Goal: Information Seeking & Learning: Compare options

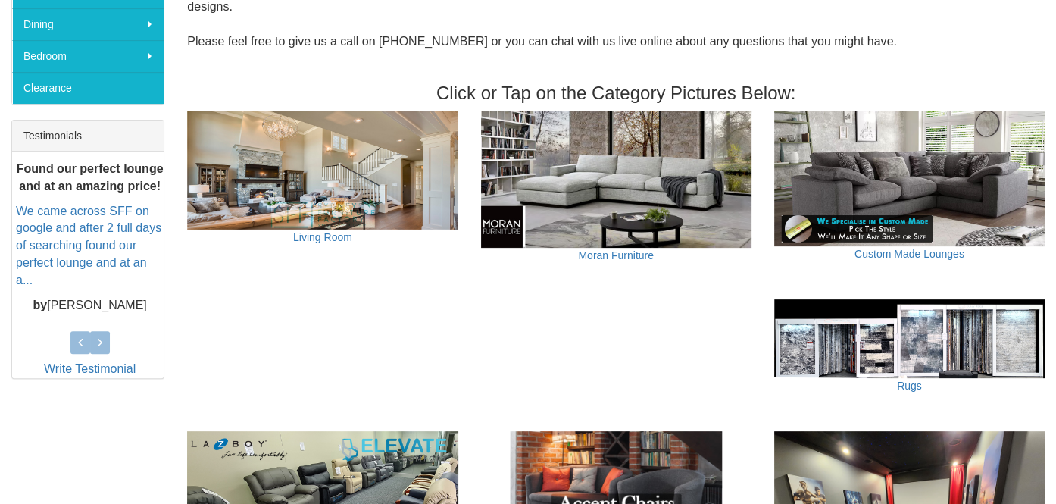
scroll to position [451, 0]
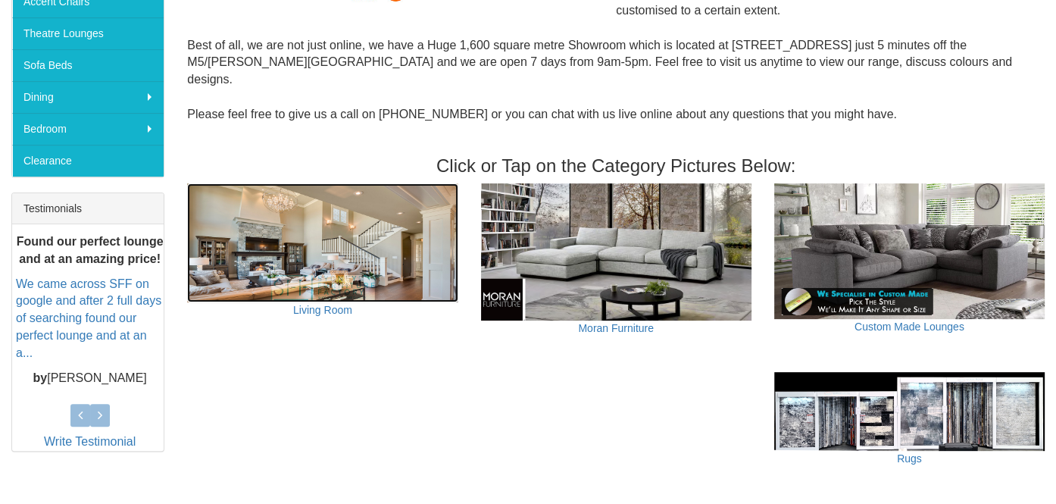
click at [356, 260] on img at bounding box center [322, 242] width 270 height 119
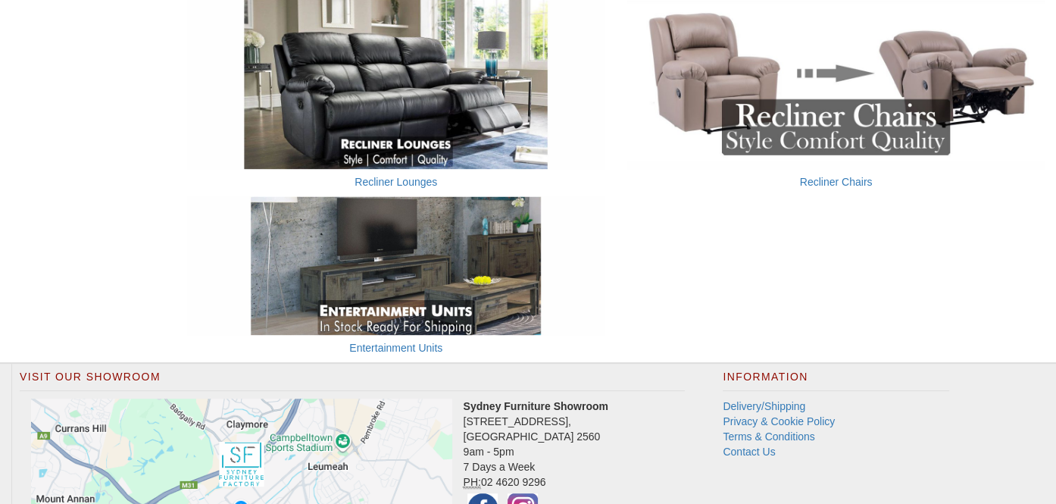
scroll to position [934, 0]
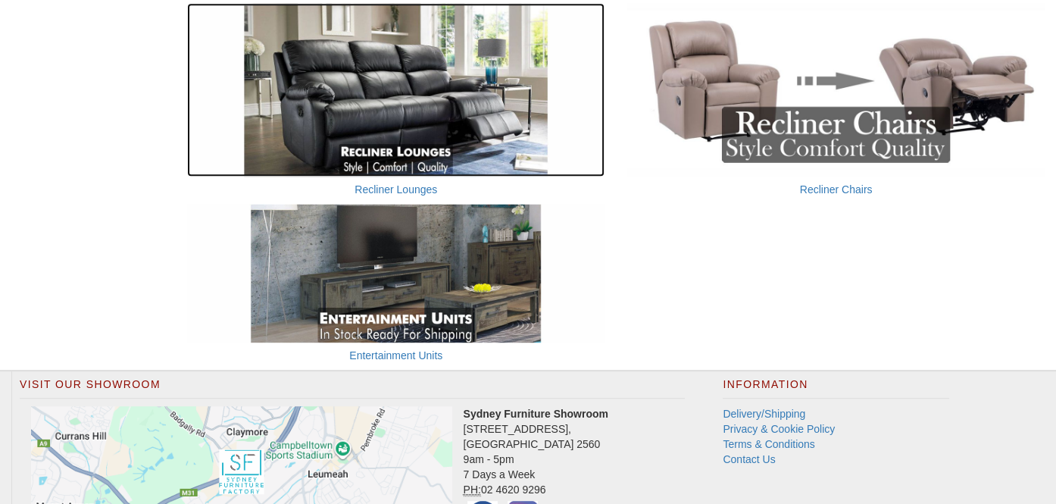
click at [428, 137] on img at bounding box center [395, 90] width 417 height 174
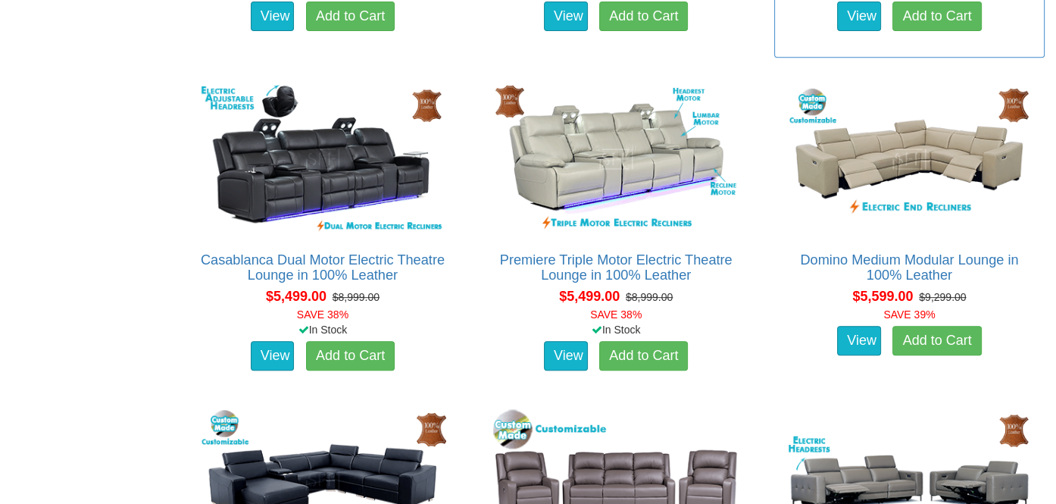
scroll to position [7270, 0]
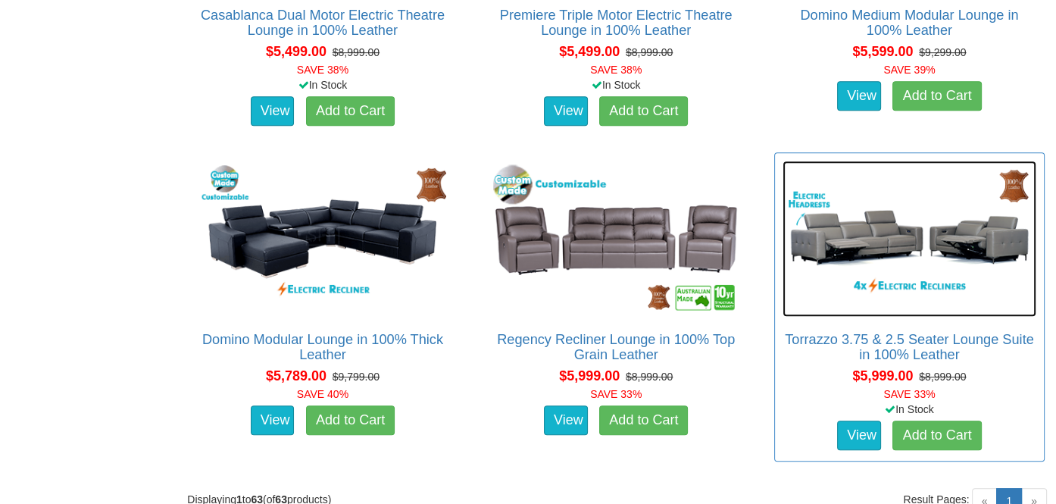
click at [888, 300] on img at bounding box center [909, 238] width 254 height 155
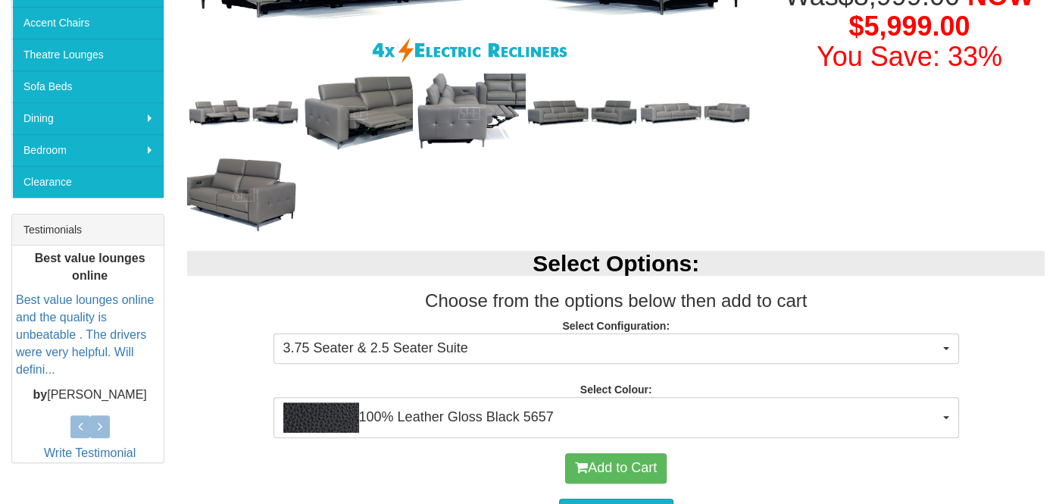
scroll to position [454, 0]
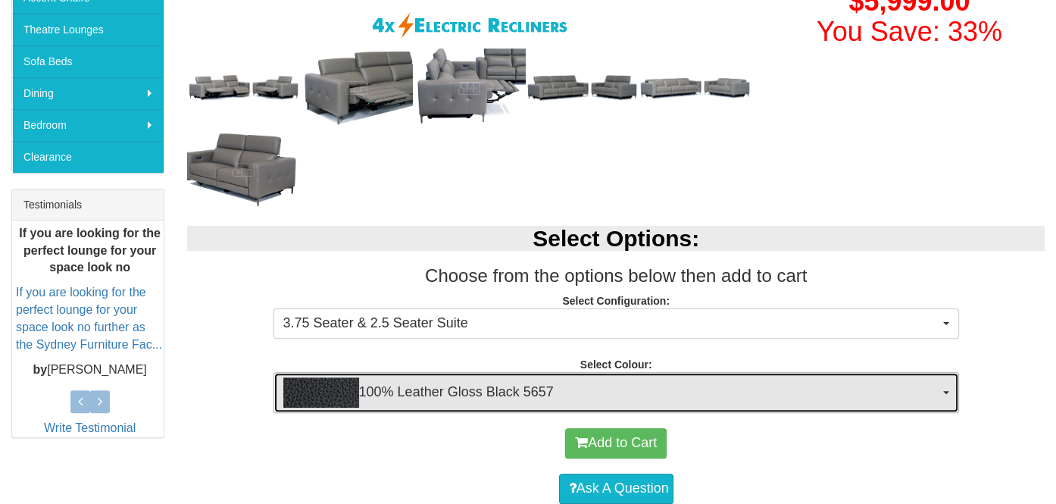
click at [745, 398] on span "100% Leather Gloss Black 5657" at bounding box center [611, 392] width 656 height 30
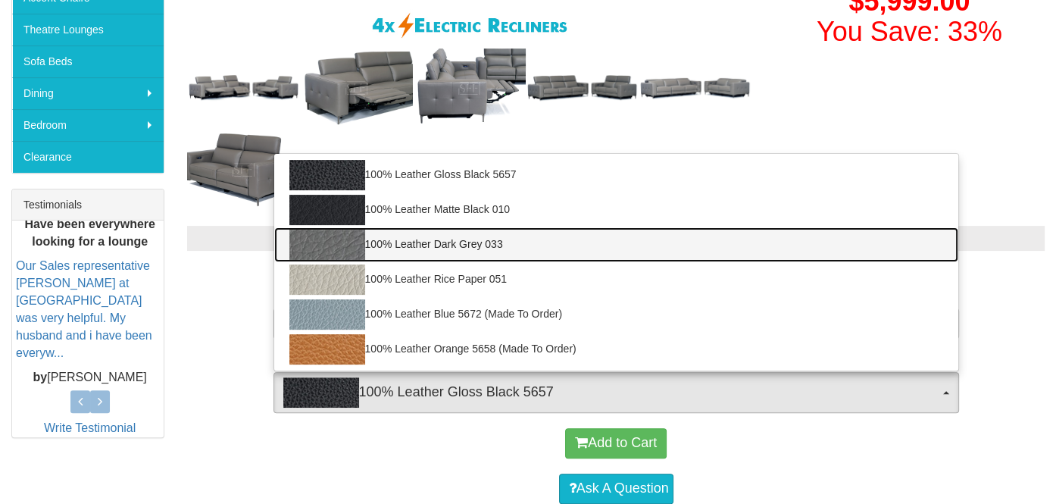
click at [470, 243] on link "100% Leather Dark Grey 033" at bounding box center [616, 244] width 684 height 35
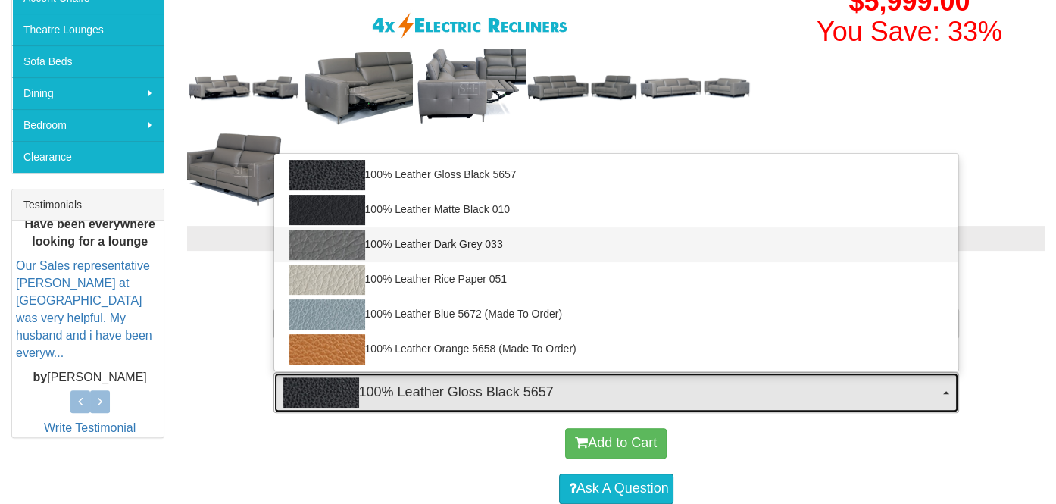
select select "2021"
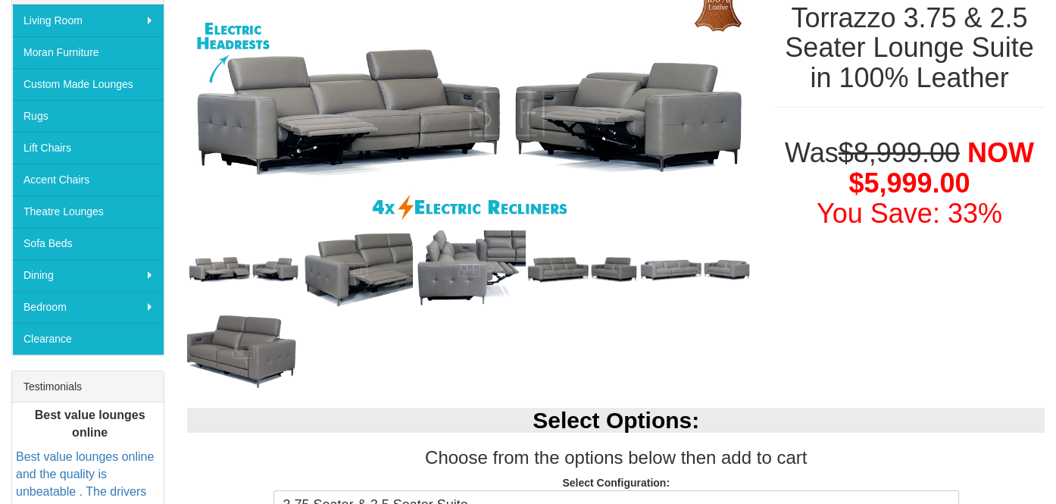
scroll to position [303, 0]
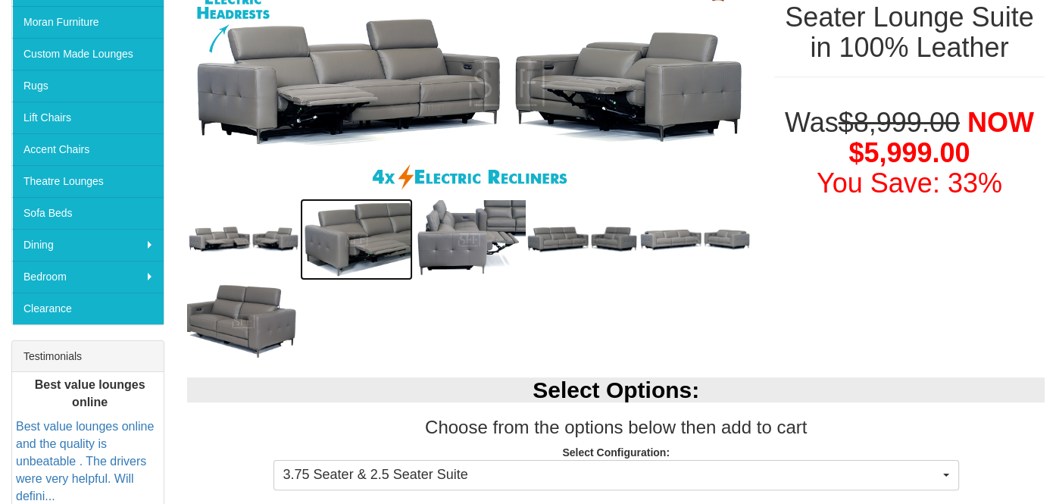
click at [357, 257] on img at bounding box center [356, 239] width 113 height 82
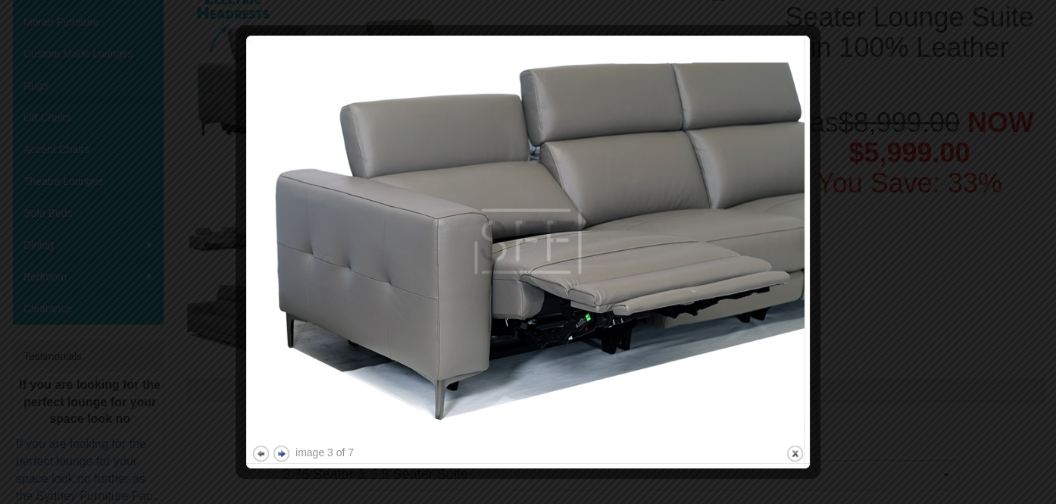
click at [280, 453] on button "next" at bounding box center [281, 453] width 19 height 19
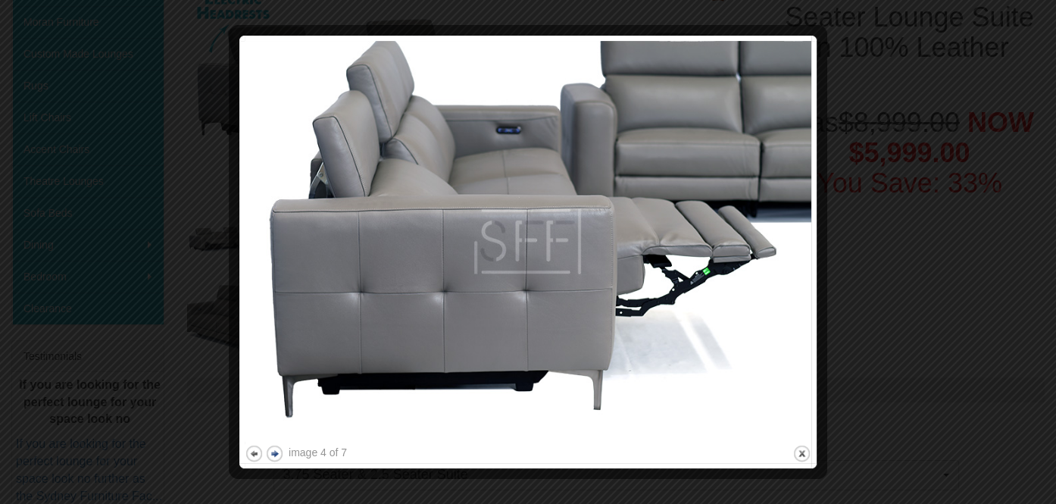
click at [280, 453] on button "next" at bounding box center [274, 453] width 19 height 19
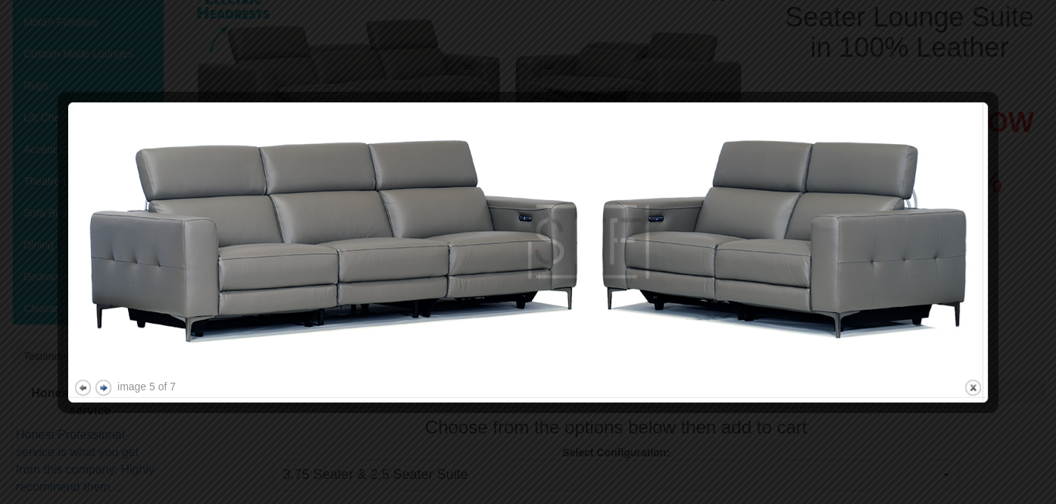
click at [280, 453] on div at bounding box center [528, 252] width 1056 height 504
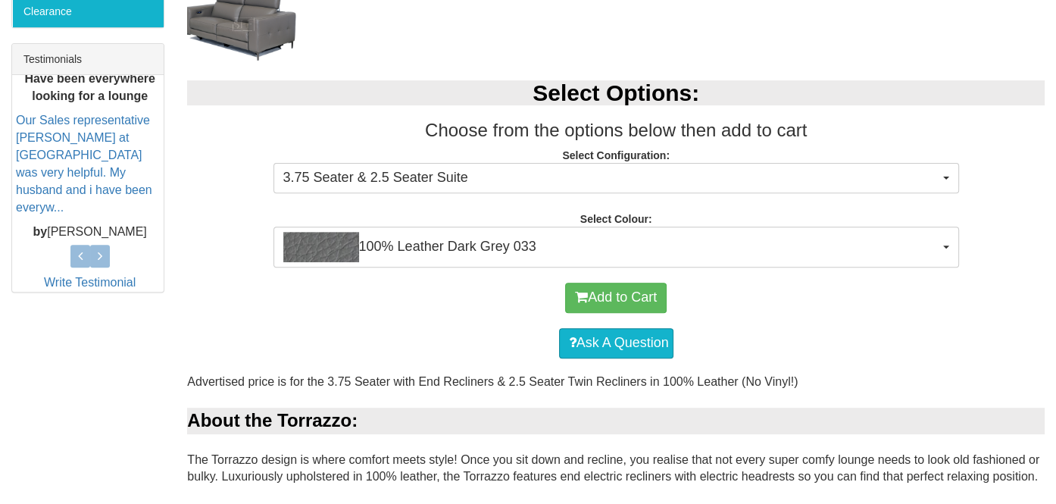
scroll to position [606, 0]
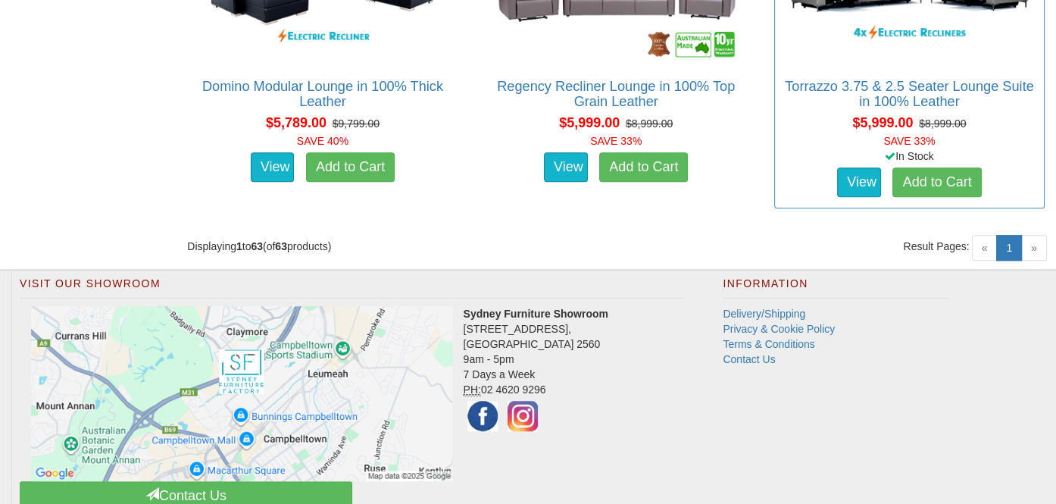
scroll to position [7573, 0]
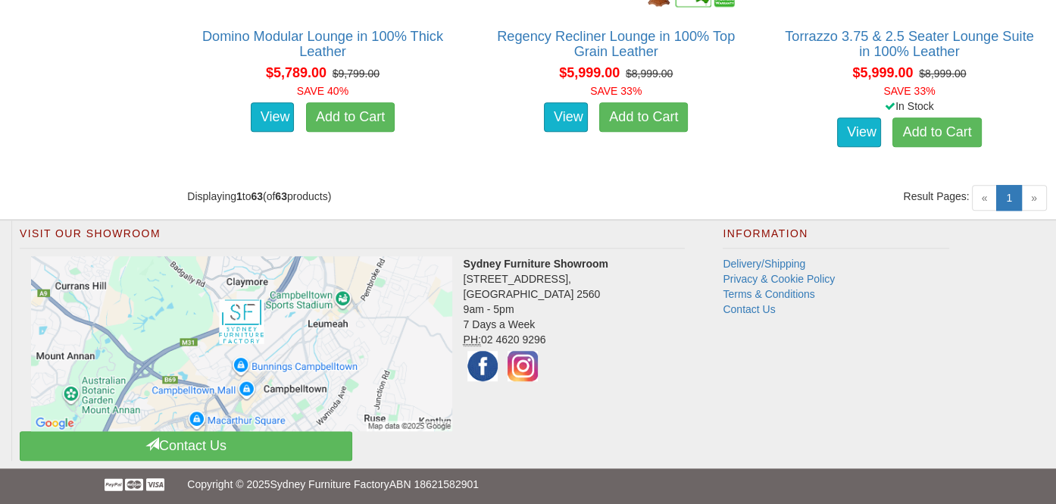
click at [1034, 196] on span "»" at bounding box center [1034, 198] width 26 height 26
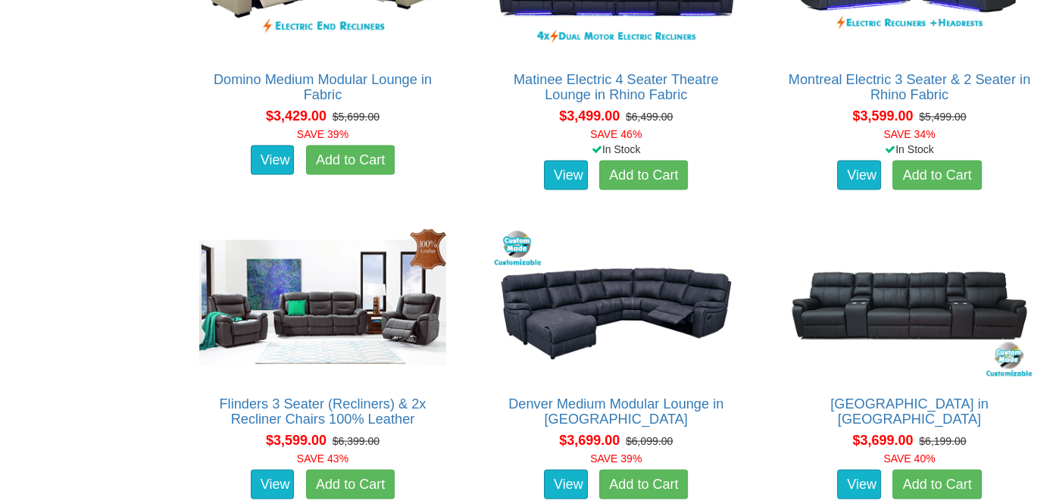
scroll to position [3180, 0]
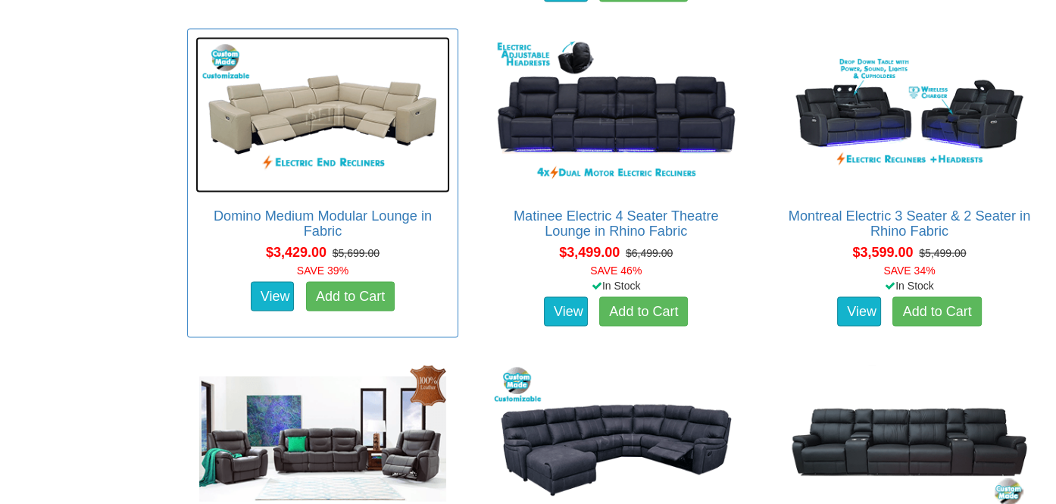
click at [338, 167] on img at bounding box center [322, 114] width 254 height 155
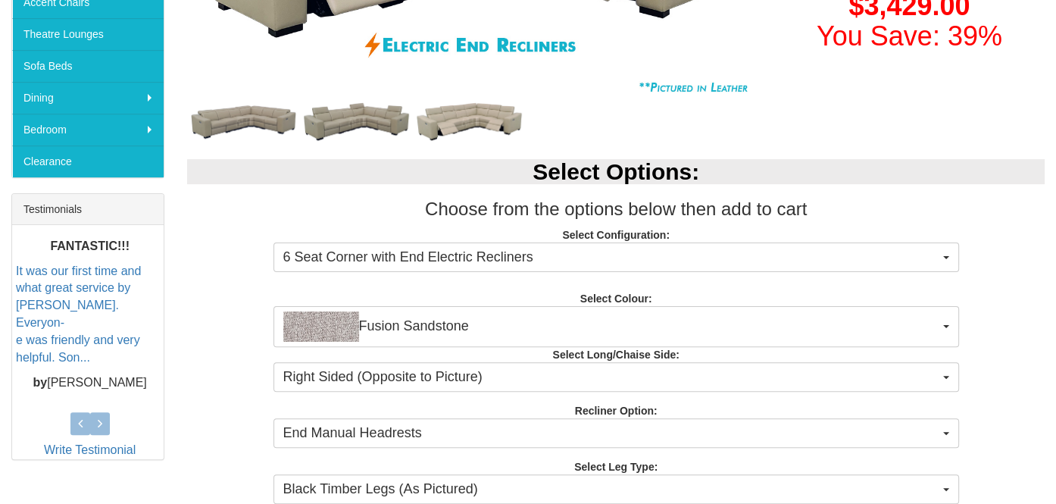
scroll to position [454, 0]
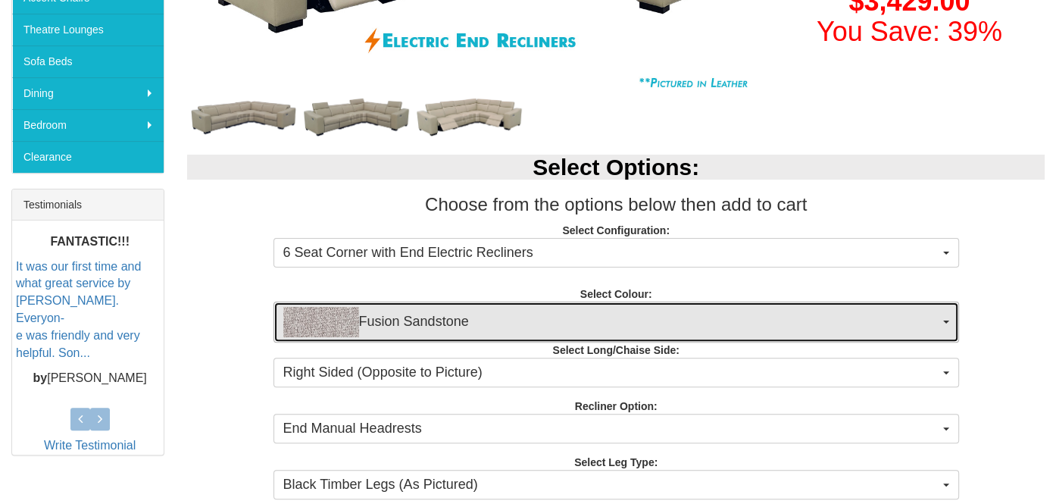
click at [631, 316] on span "Fusion Sandstone" at bounding box center [611, 322] width 656 height 30
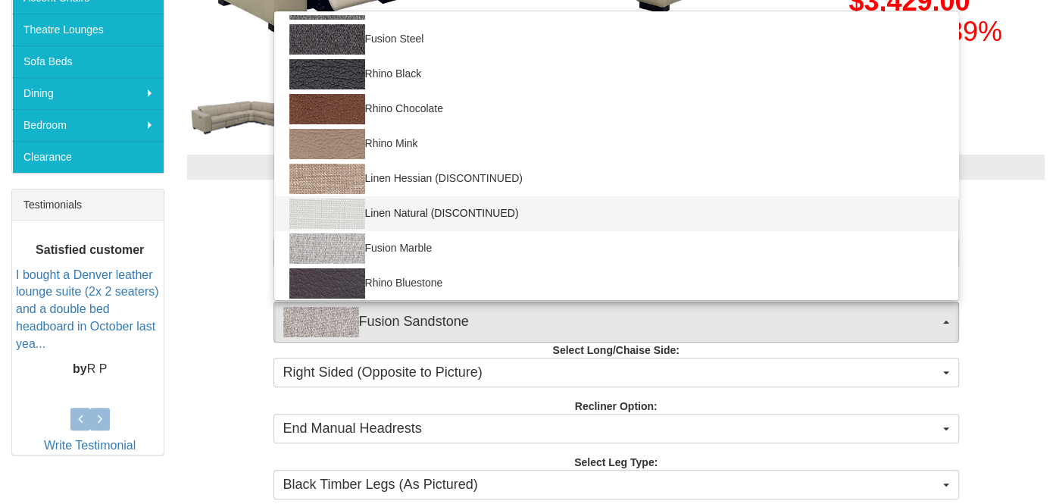
scroll to position [226, 0]
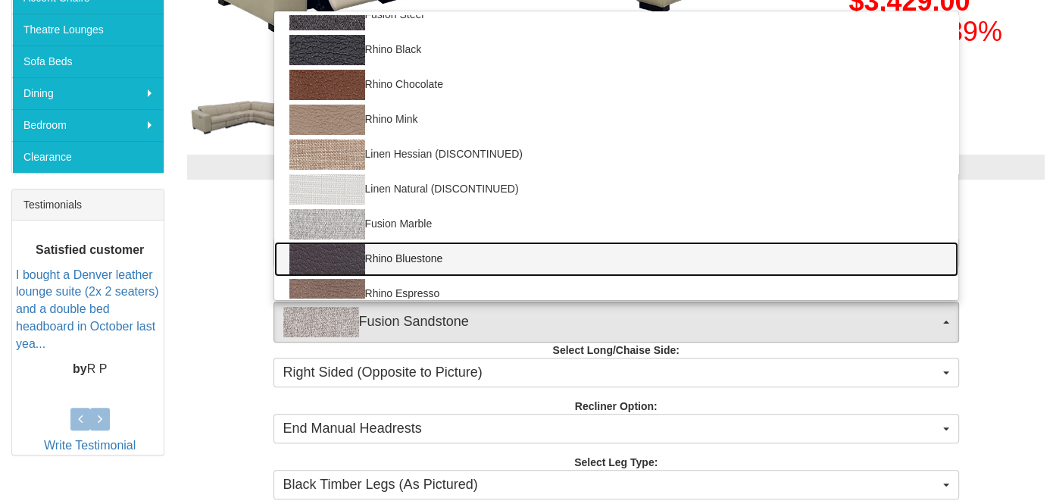
click at [434, 261] on link "Rhino Bluestone" at bounding box center [616, 259] width 684 height 35
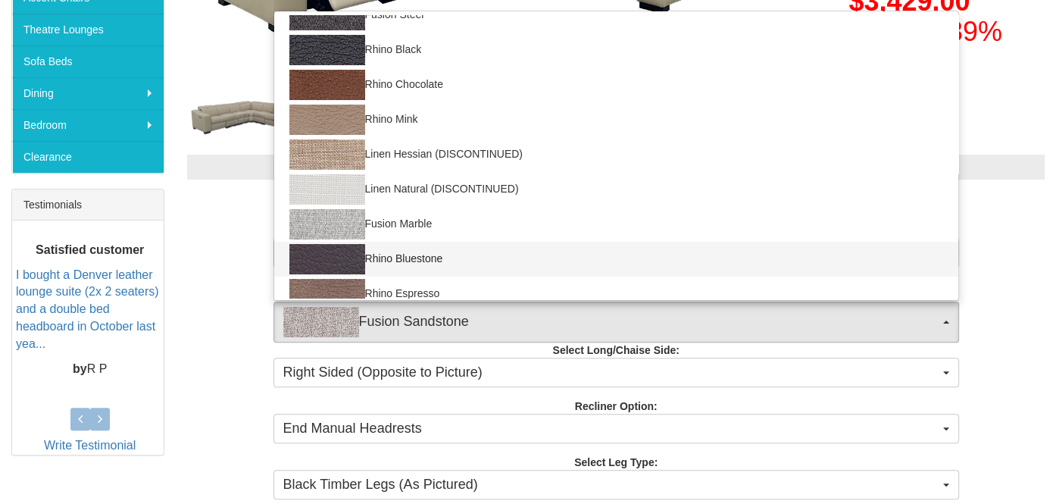
select select "1561"
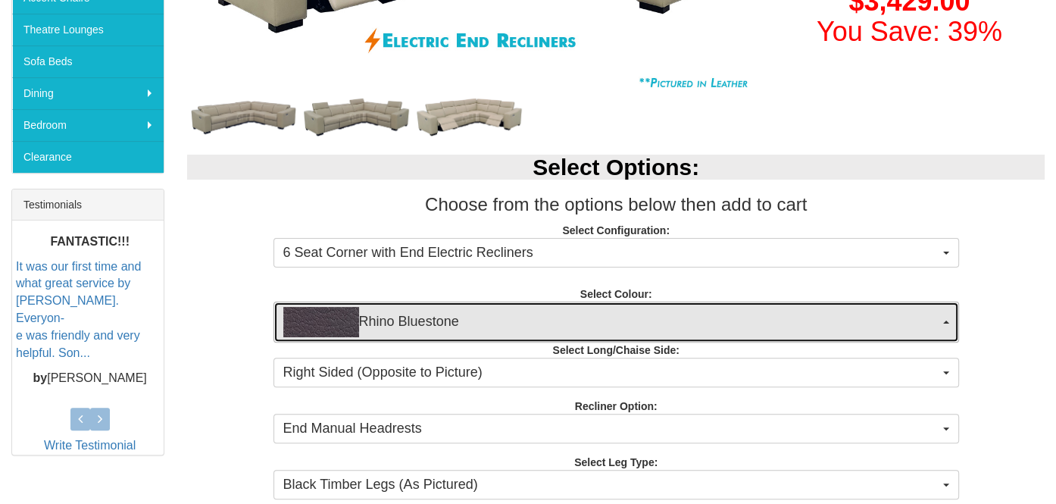
scroll to position [529, 0]
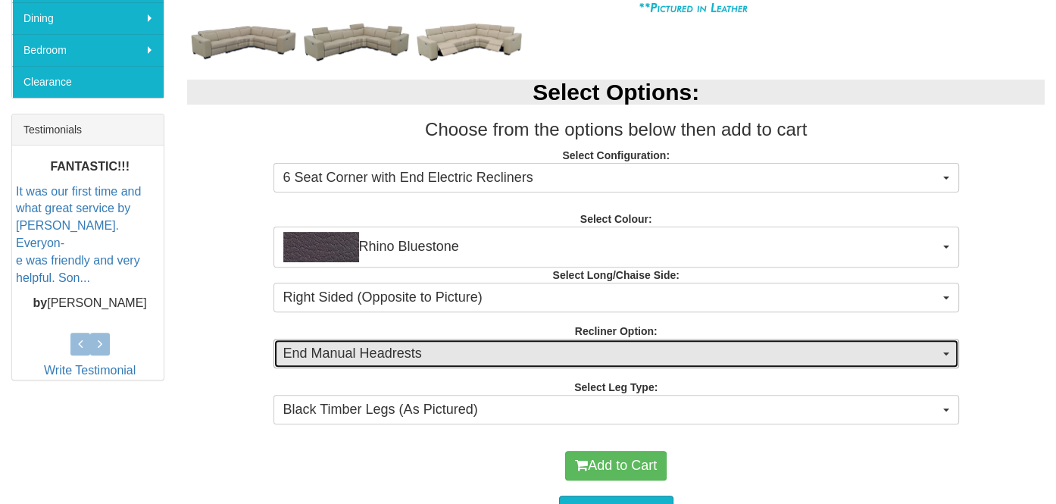
click at [494, 358] on span "End Manual Headrests" at bounding box center [611, 354] width 656 height 20
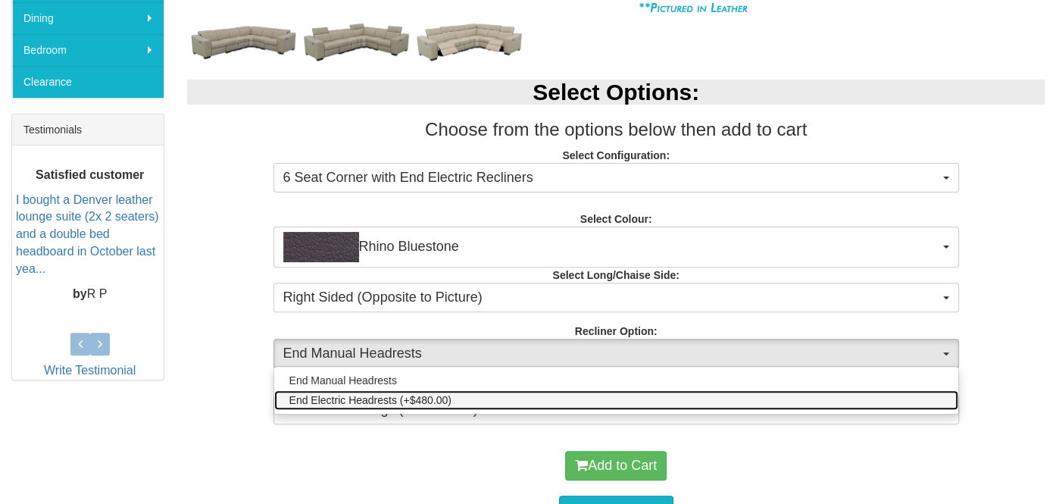
click at [488, 398] on link "End Electric Headrests (+$480.00)" at bounding box center [616, 400] width 684 height 20
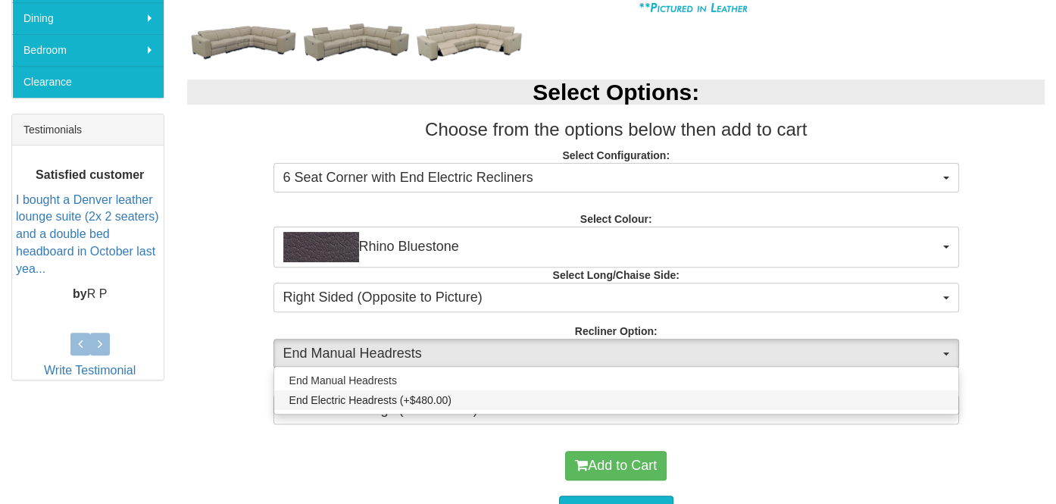
select select "2011"
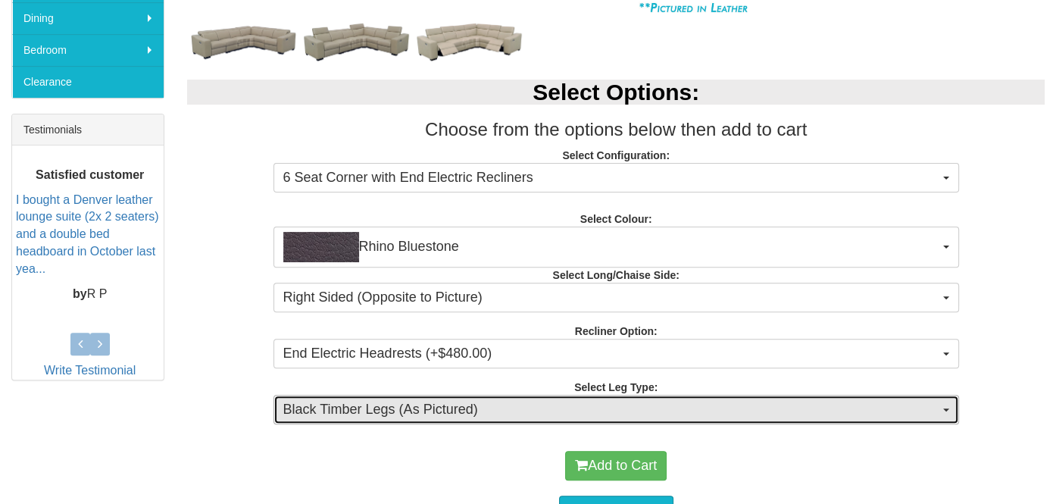
click at [534, 404] on span "Black Timber Legs (As Pictured)" at bounding box center [611, 410] width 656 height 20
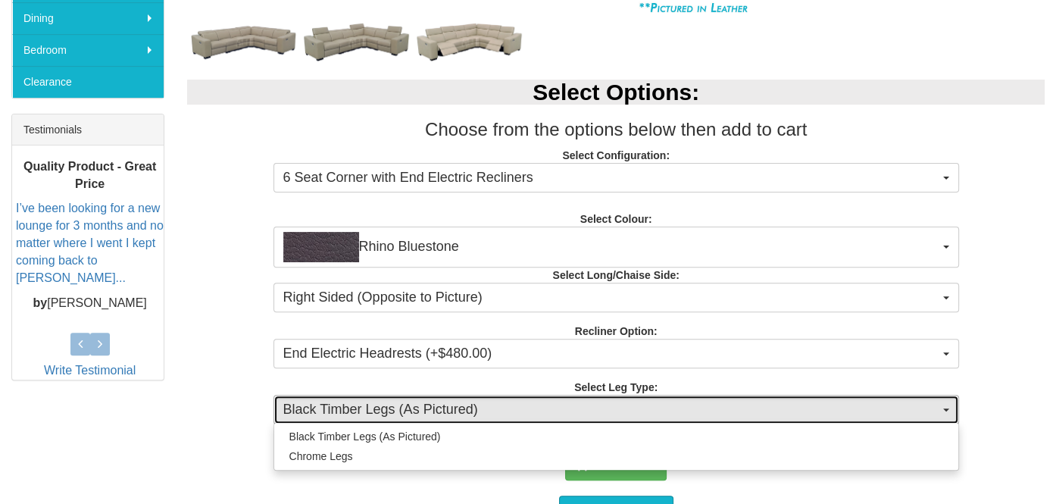
click at [534, 404] on span "Black Timber Legs (As Pictured)" at bounding box center [611, 410] width 656 height 20
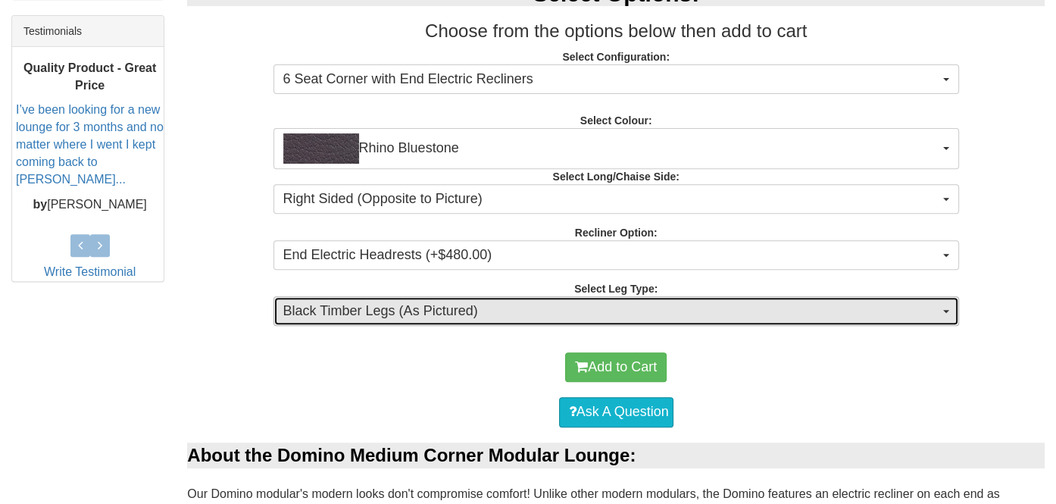
scroll to position [606, 0]
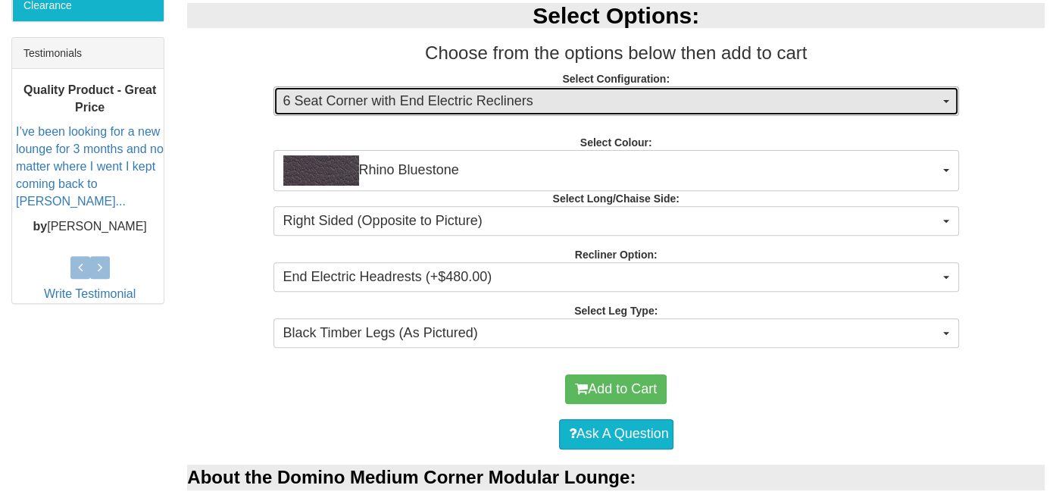
click at [494, 106] on span "6 Seat Corner with End Electric Recliners" at bounding box center [611, 102] width 656 height 20
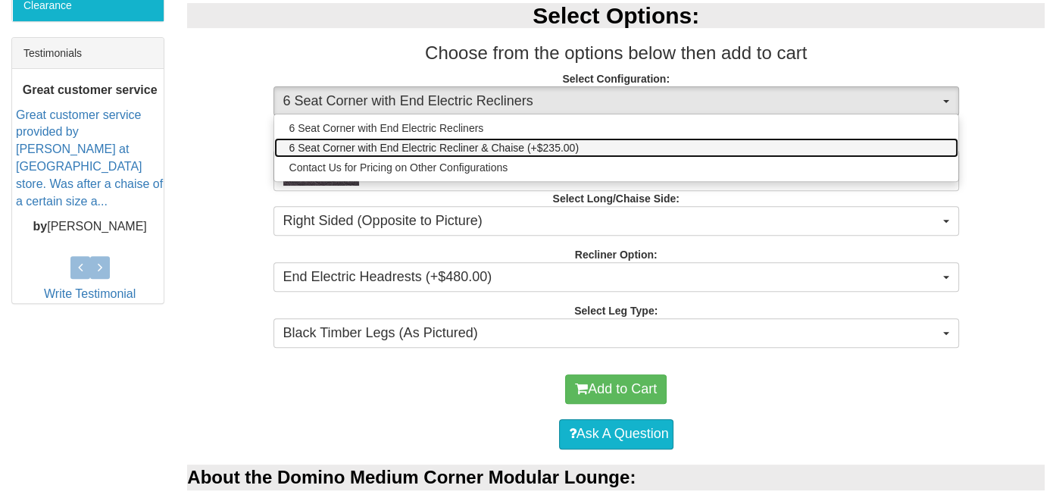
click at [507, 145] on span "6 Seat Corner with End Electric Recliner & Chaise (+$235.00)" at bounding box center [433, 147] width 289 height 15
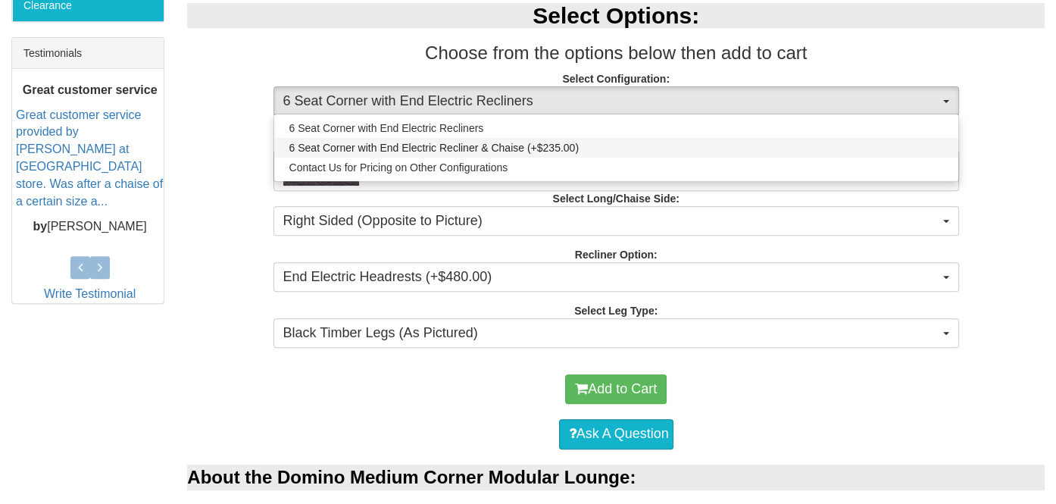
select select "1709"
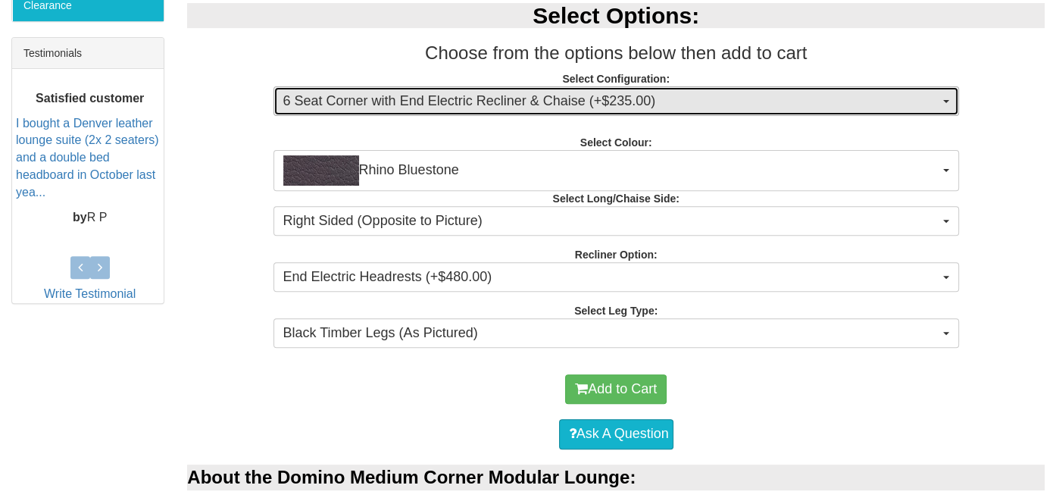
scroll to position [378, 0]
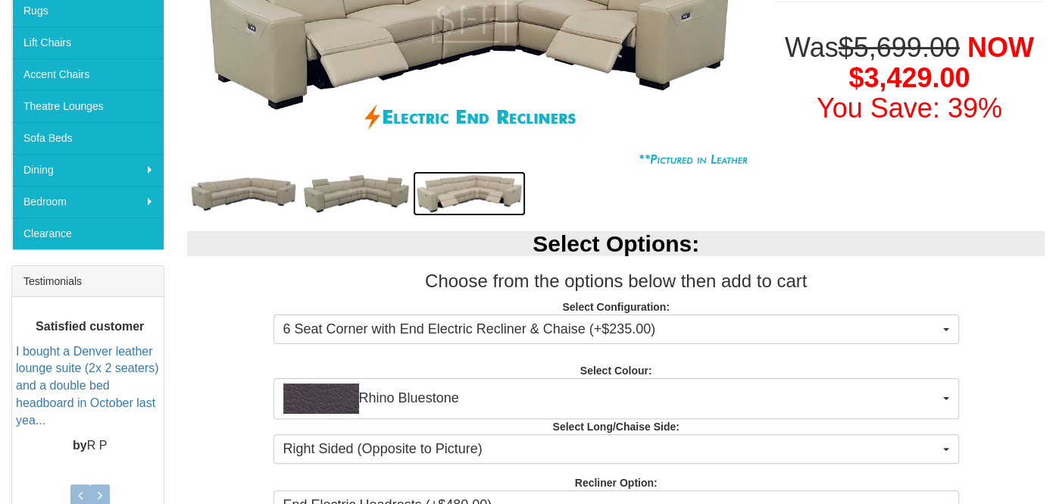
click at [457, 189] on img at bounding box center [469, 193] width 113 height 45
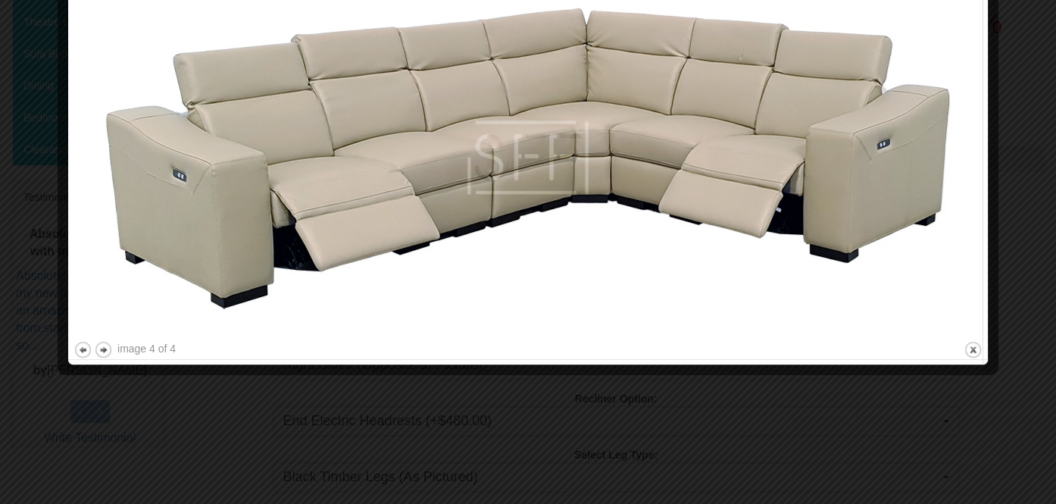
scroll to position [454, 0]
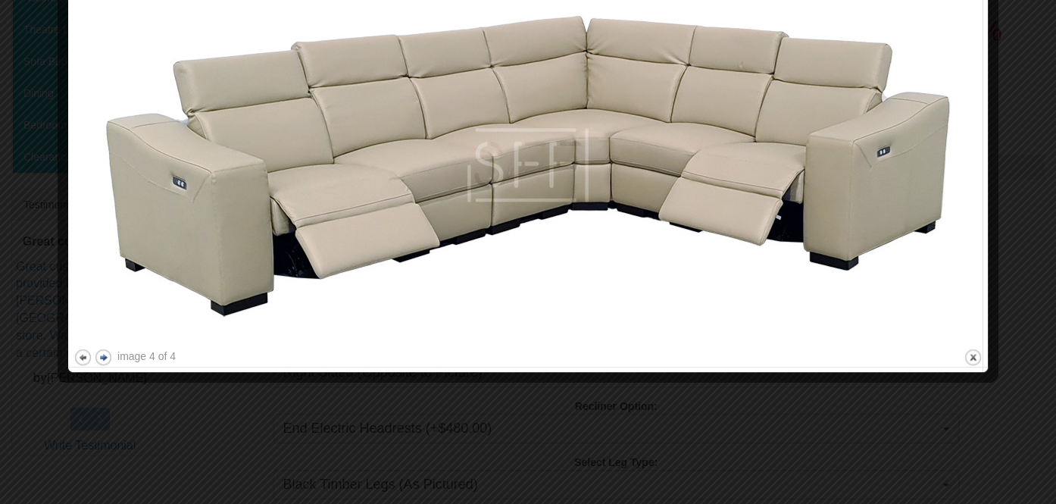
click at [107, 357] on button "next" at bounding box center [103, 357] width 19 height 19
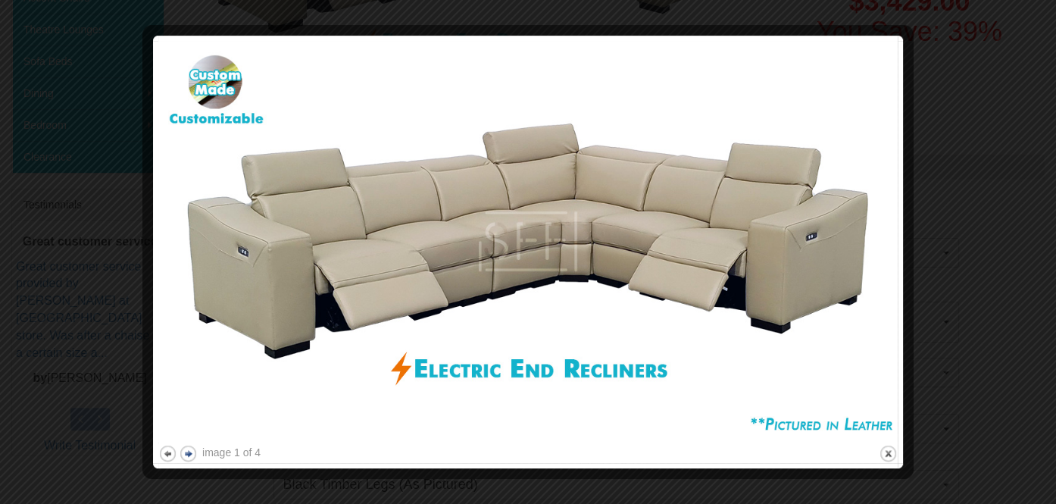
click at [187, 459] on button "next" at bounding box center [188, 453] width 19 height 19
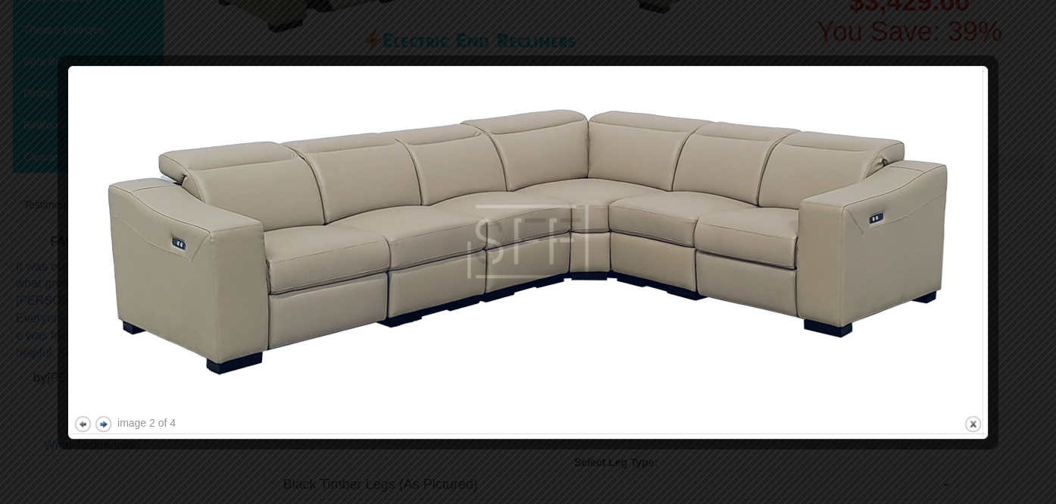
click at [108, 424] on button "next" at bounding box center [103, 423] width 19 height 19
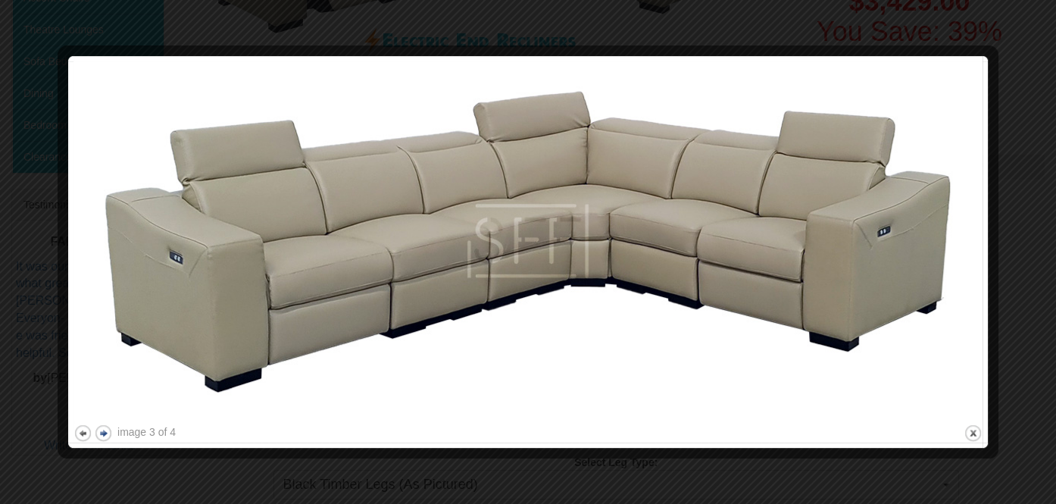
click at [108, 424] on button "next" at bounding box center [103, 432] width 19 height 19
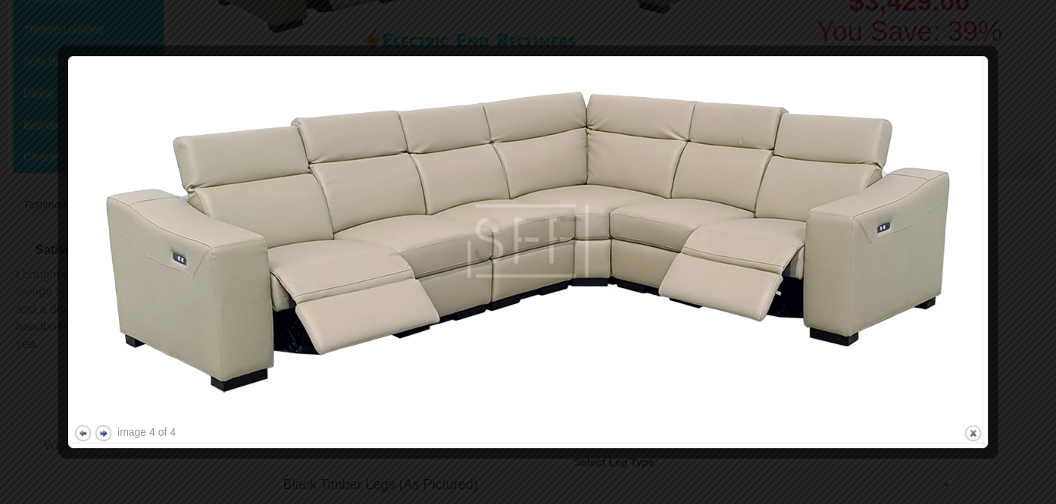
click at [108, 424] on button "next" at bounding box center [103, 432] width 19 height 19
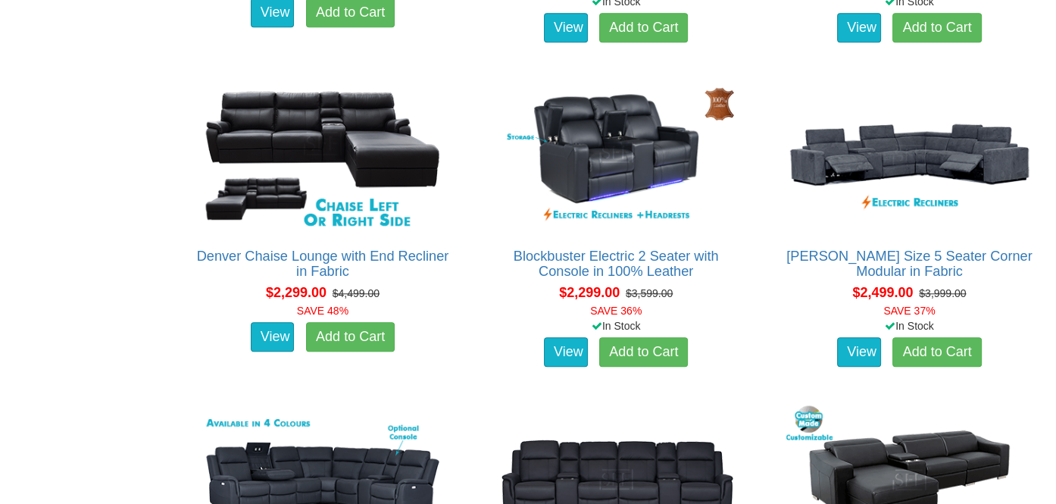
scroll to position [1514, 0]
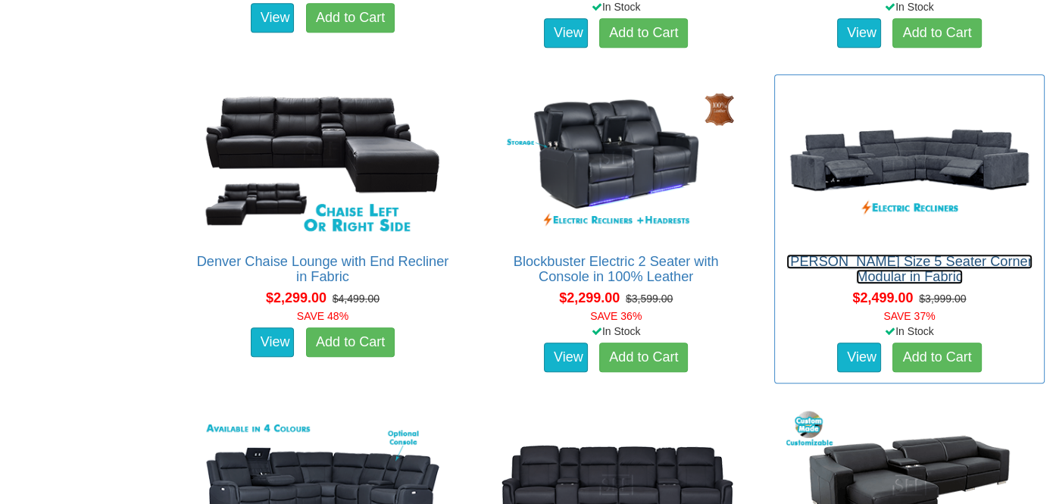
click at [903, 268] on link "[PERSON_NAME] Size 5 Seater Corner Modular in Fabric" at bounding box center [908, 269] width 245 height 30
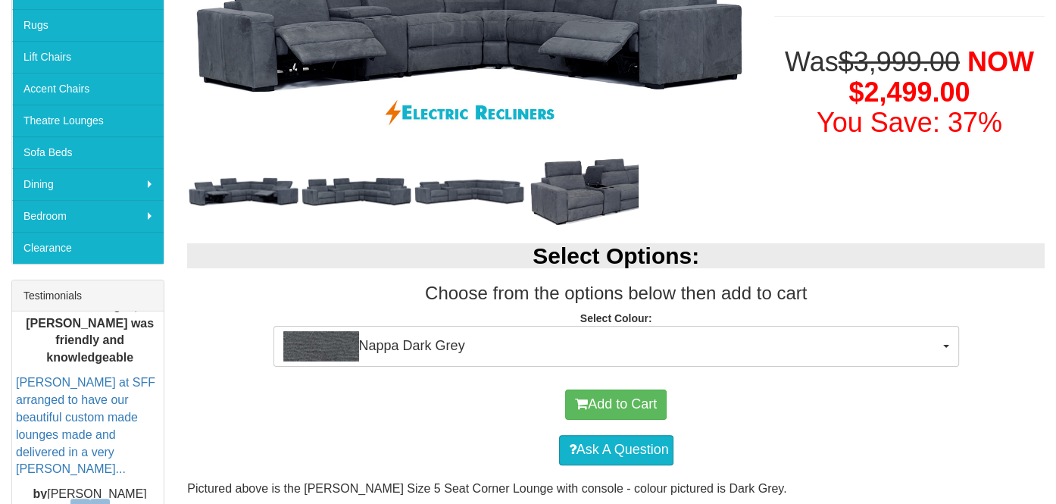
scroll to position [454, 0]
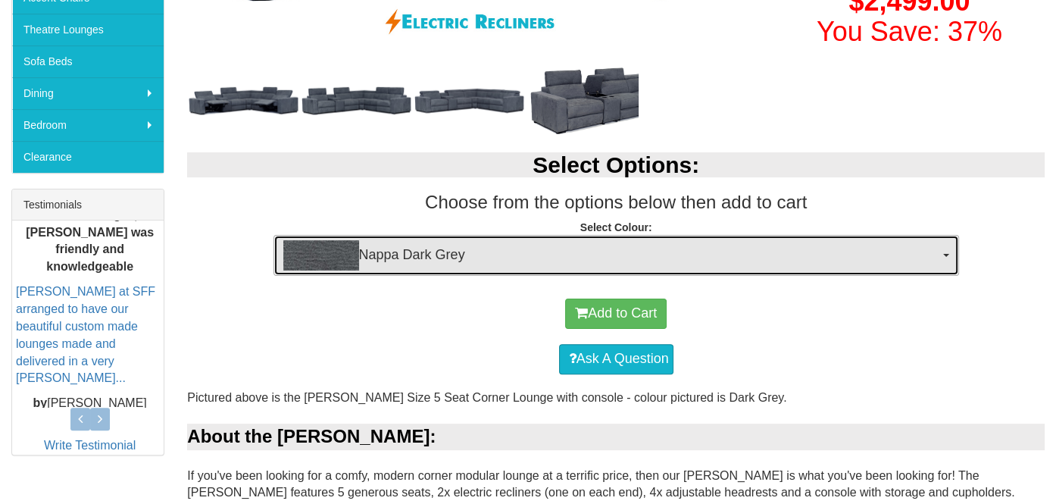
click at [600, 249] on span "Nappa Dark Grey" at bounding box center [611, 255] width 656 height 30
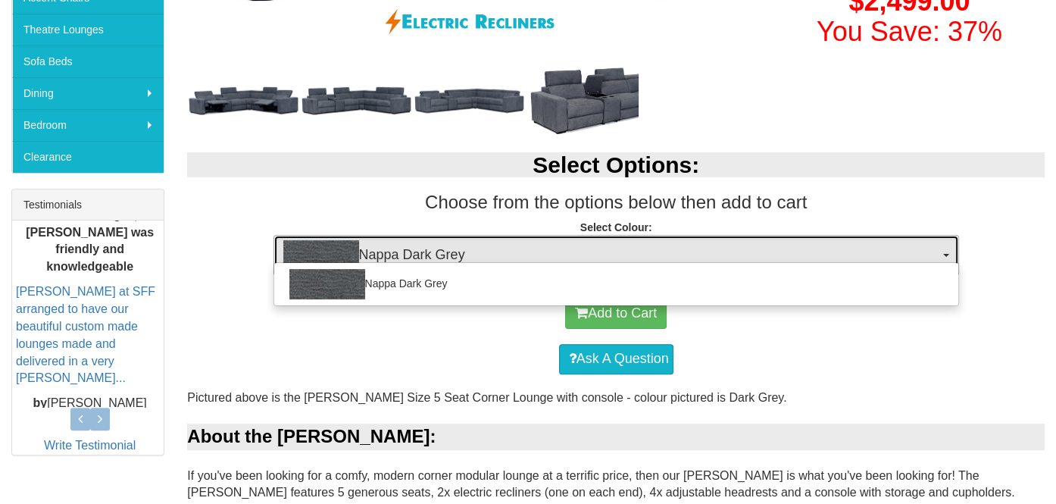
click at [598, 251] on span "Nappa Dark Grey" at bounding box center [611, 255] width 656 height 30
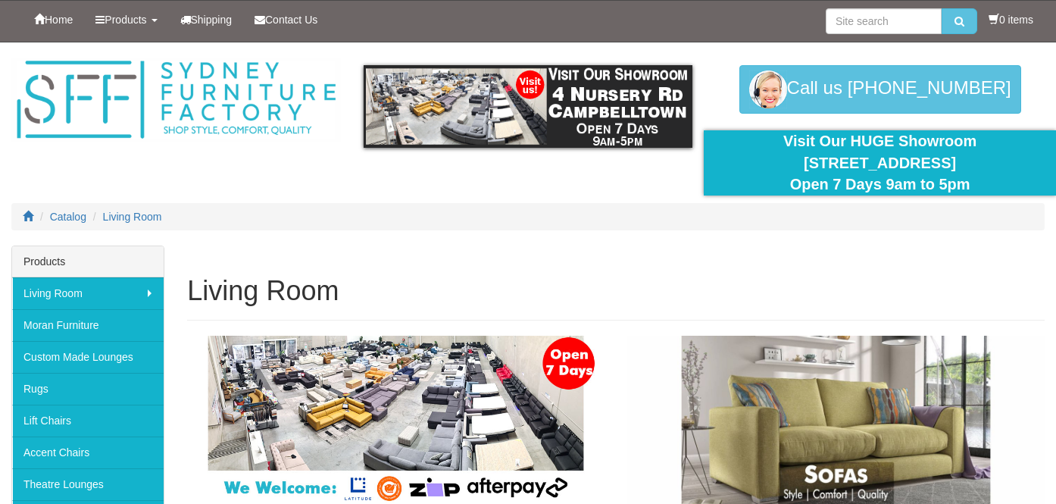
scroll to position [934, 0]
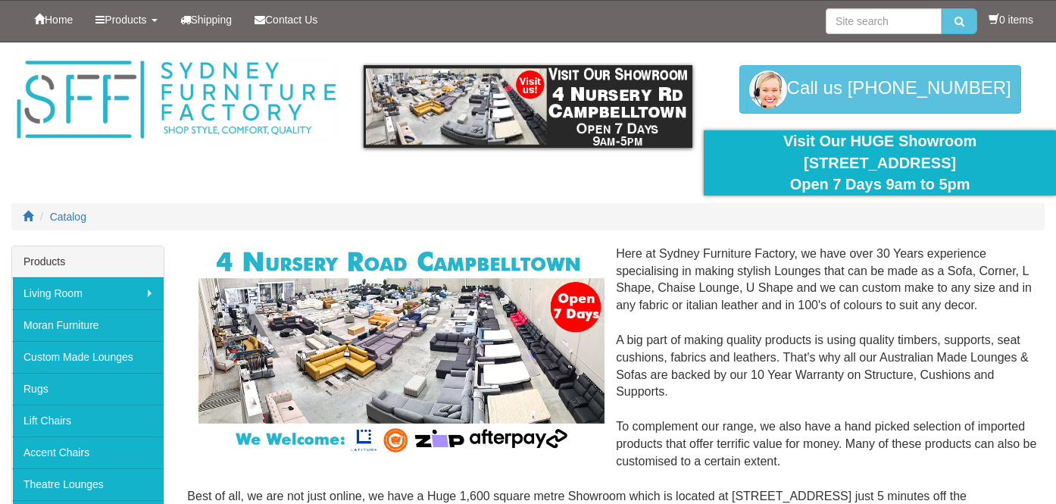
scroll to position [451, 0]
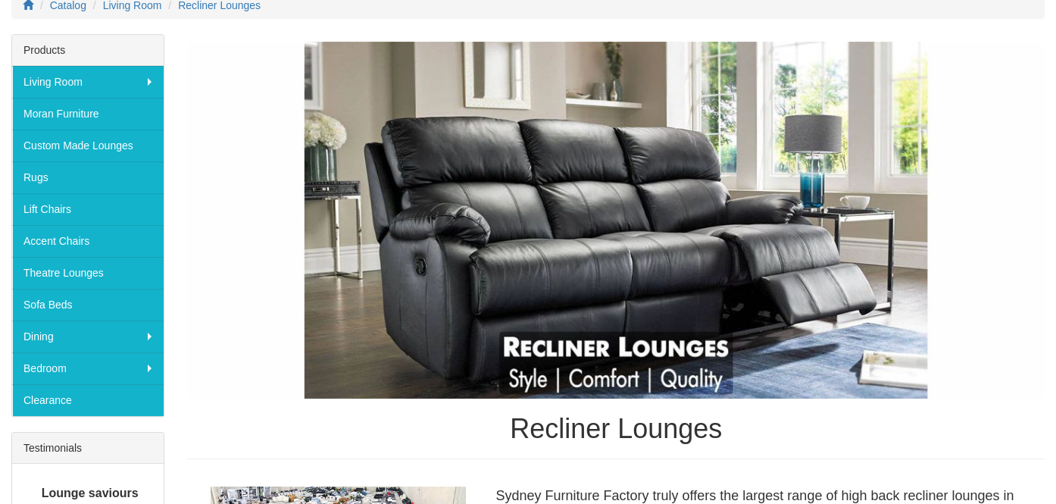
scroll to position [226, 0]
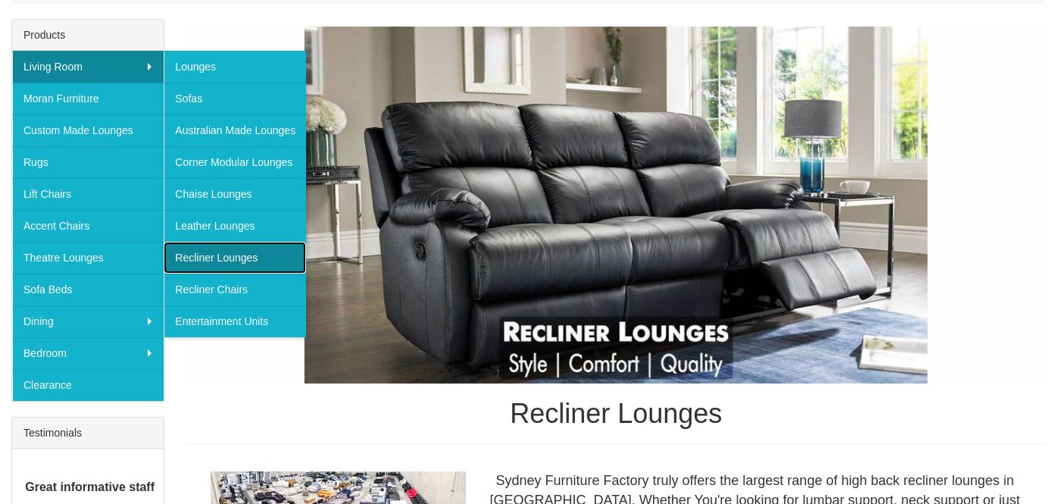
click at [247, 256] on link "Recliner Lounges" at bounding box center [235, 258] width 142 height 32
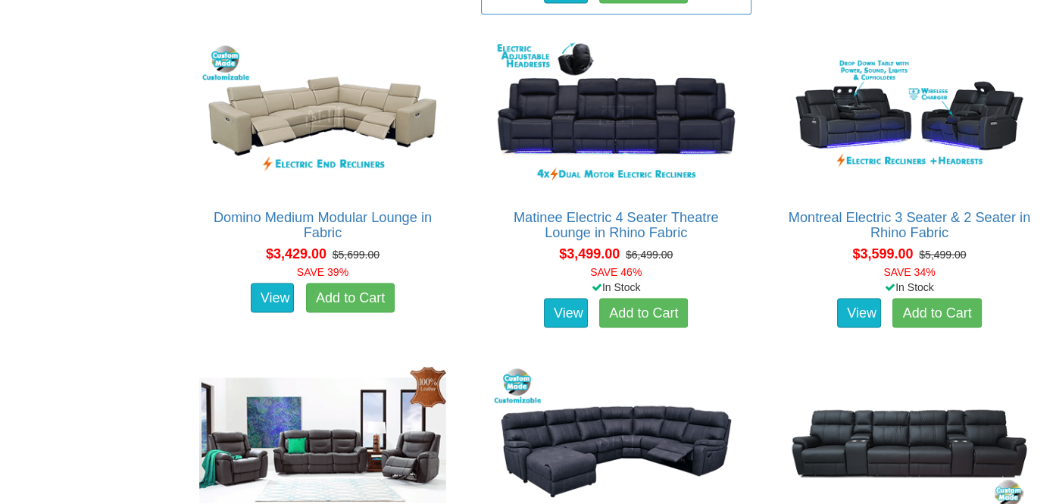
scroll to position [3105, 0]
